Goal: Check status: Check status

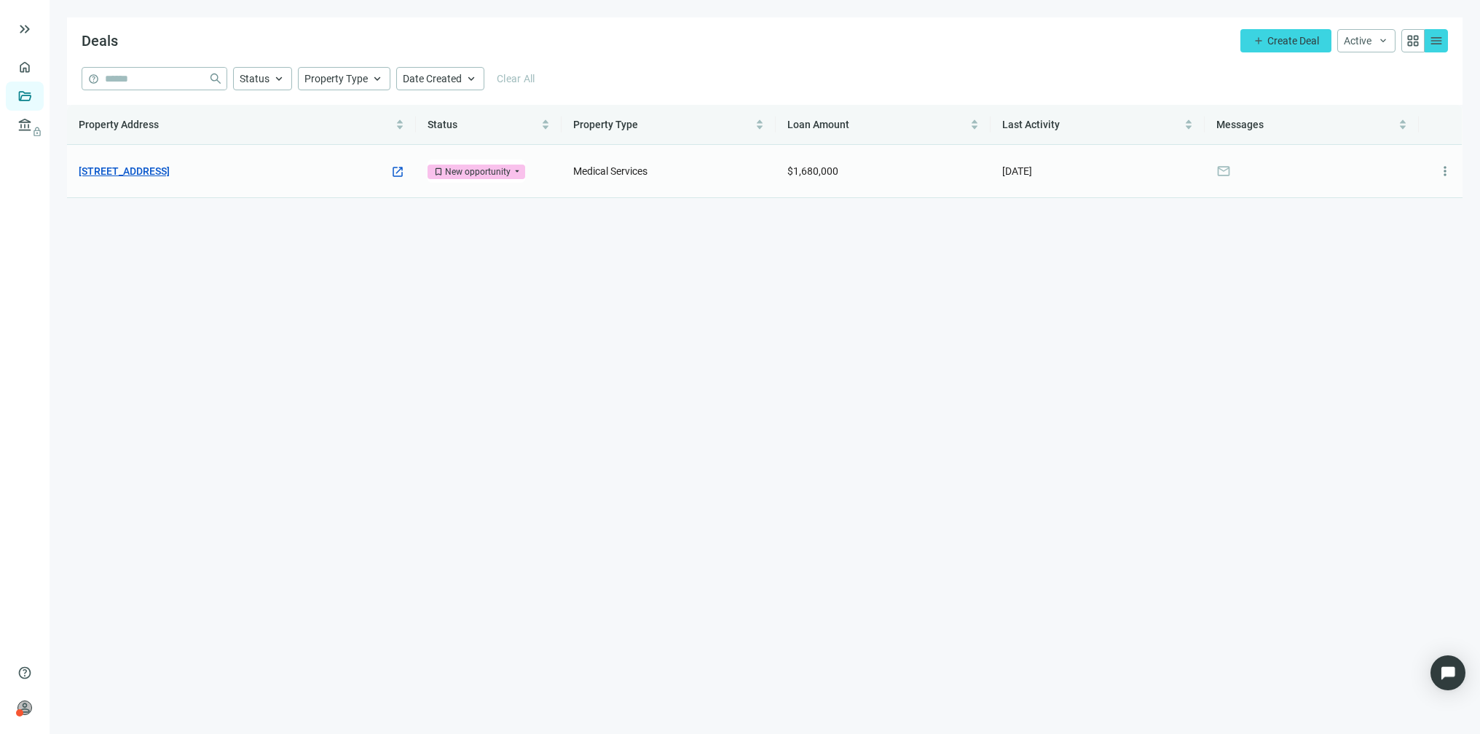
click at [170, 168] on link "[STREET_ADDRESS]" at bounding box center [124, 171] width 91 height 16
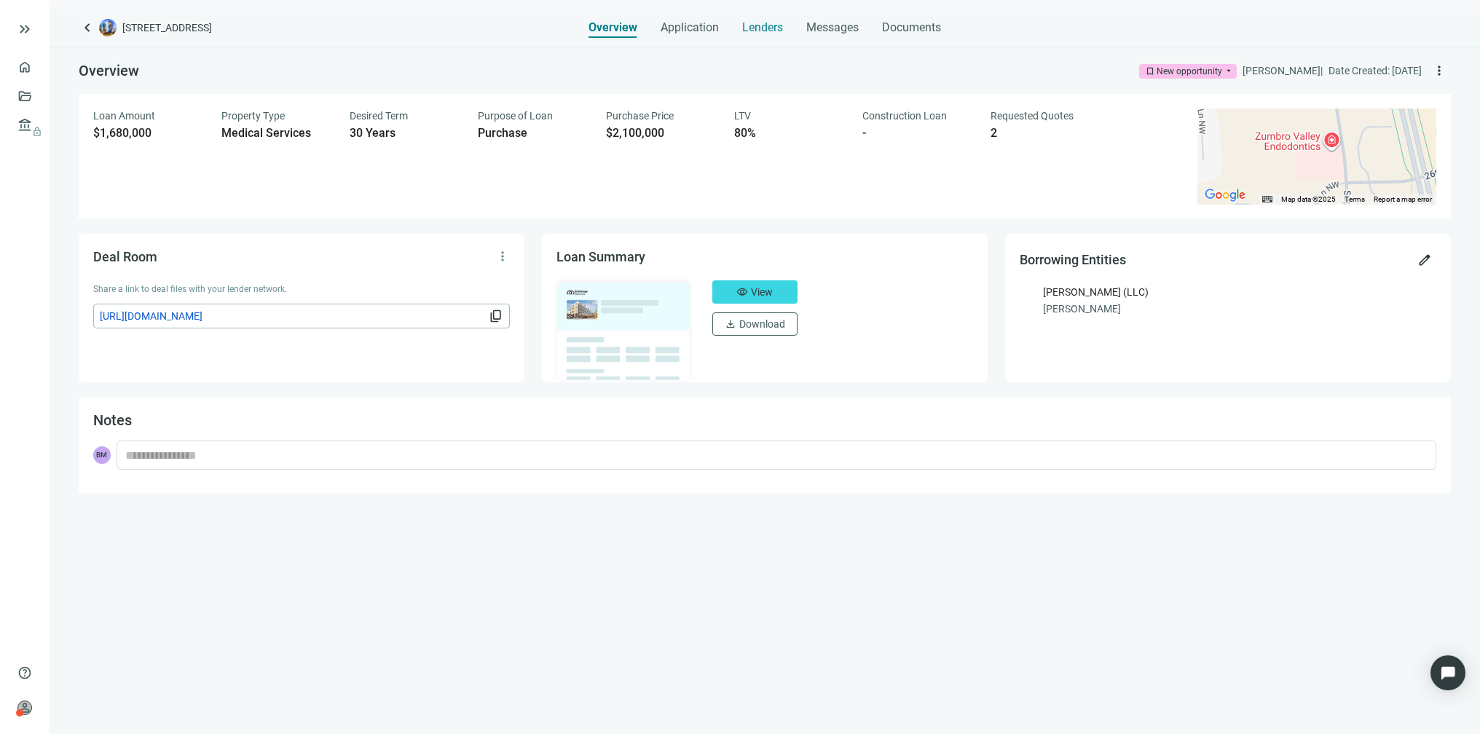
click at [765, 28] on span "Lenders" at bounding box center [762, 27] width 41 height 15
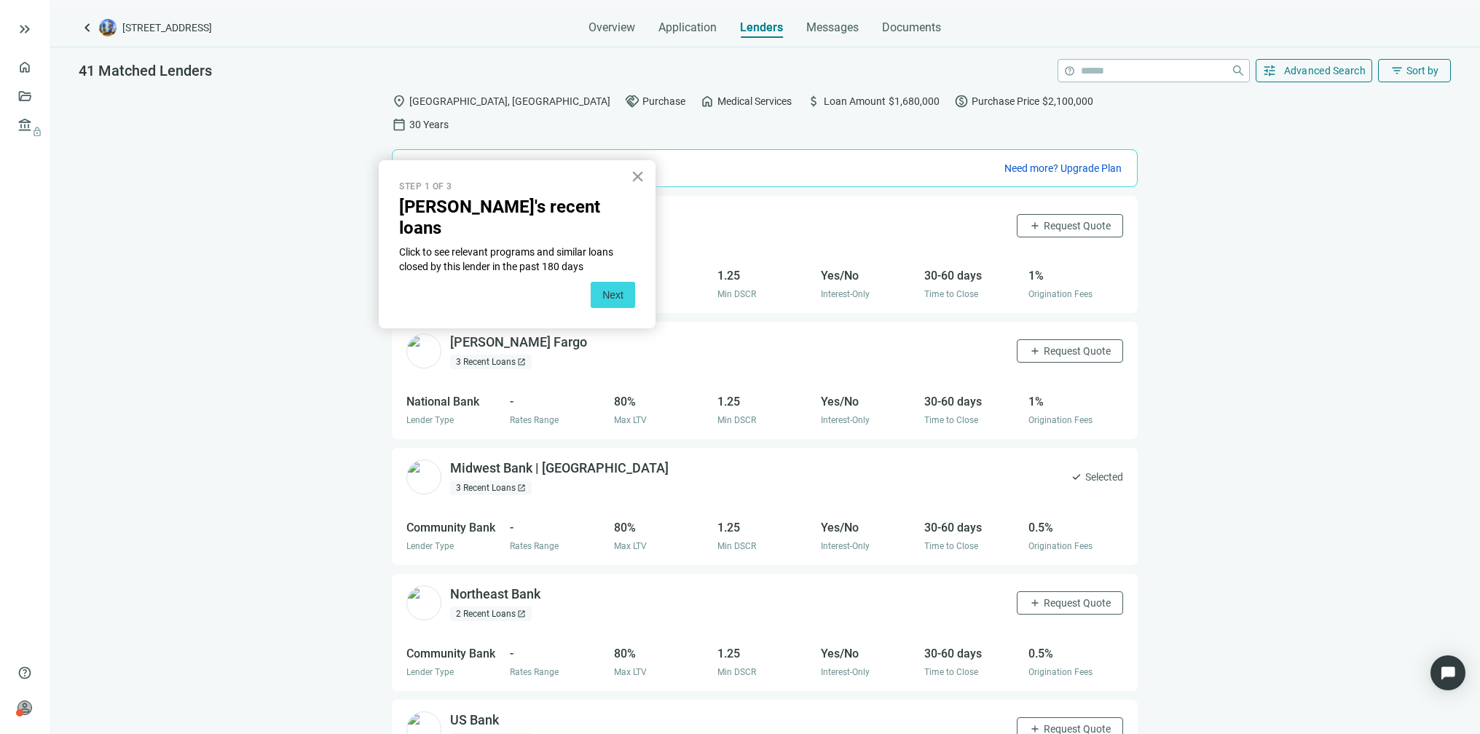
click at [639, 174] on button "×" at bounding box center [638, 176] width 14 height 23
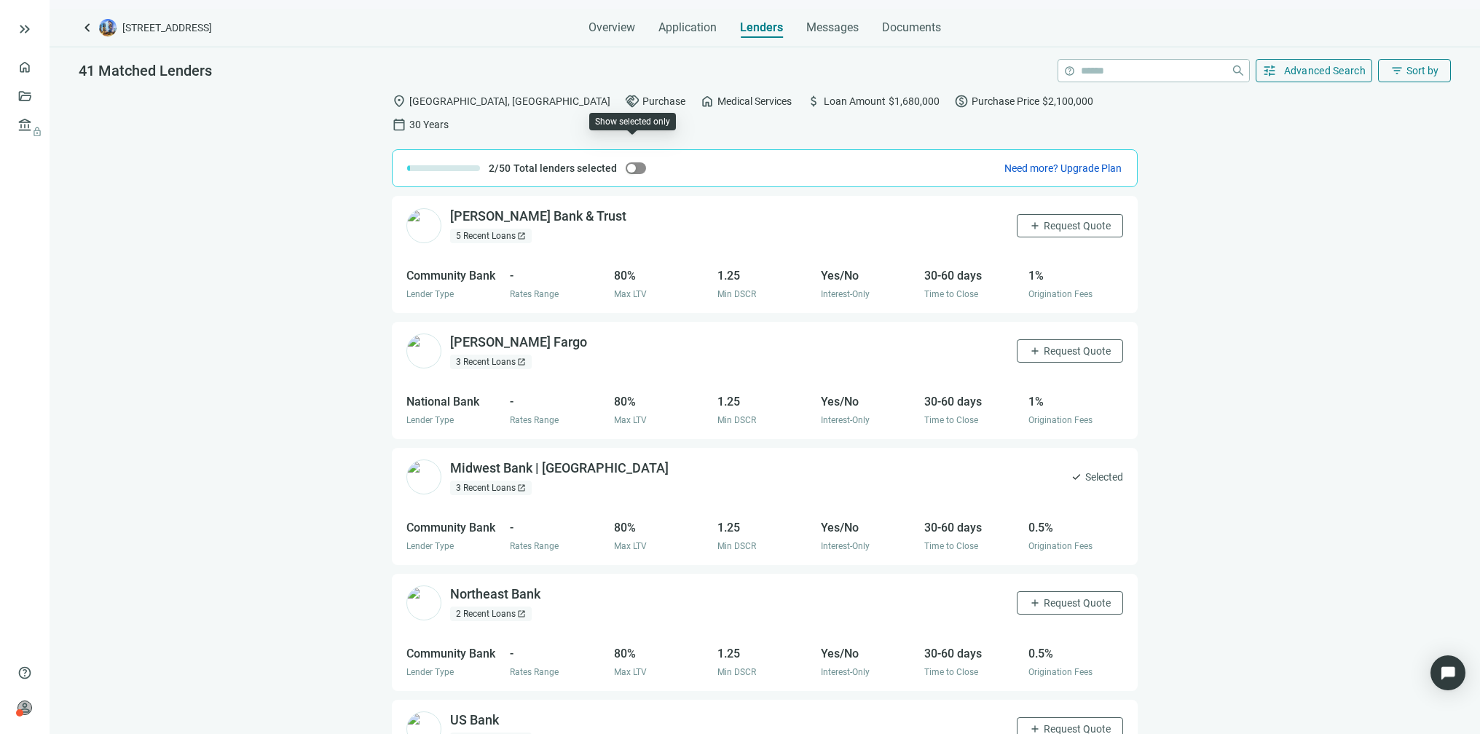
click at [628, 164] on div "button" at bounding box center [631, 168] width 9 height 9
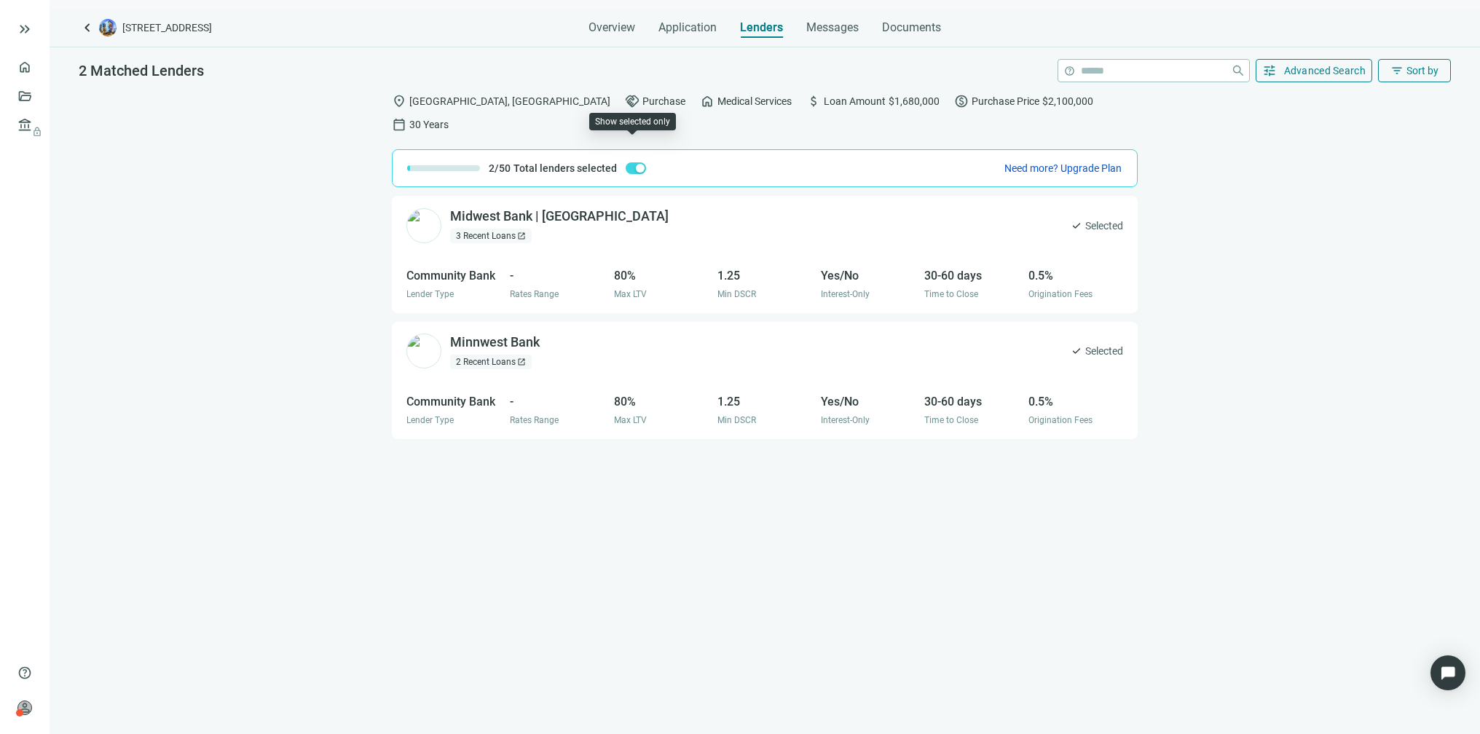
click at [629, 162] on span "button" at bounding box center [636, 168] width 20 height 12
